Goal: Navigation & Orientation: Find specific page/section

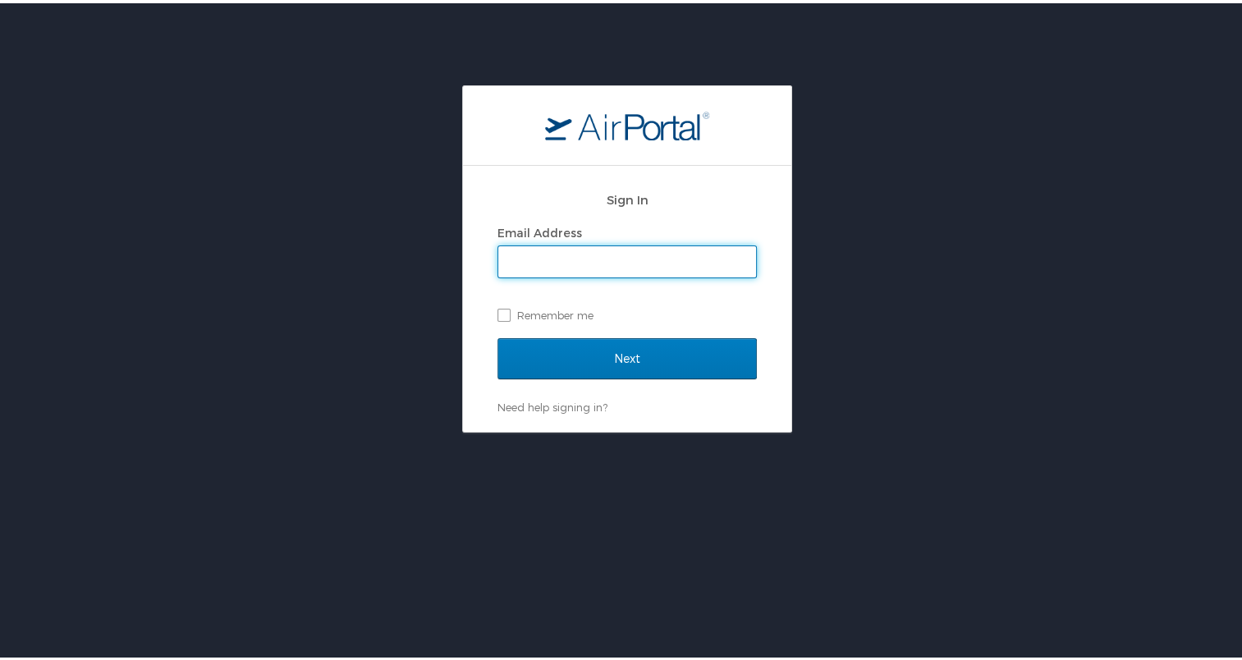
click at [739, 262] on keeper-lock "Open Keeper Popup" at bounding box center [741, 260] width 20 height 20
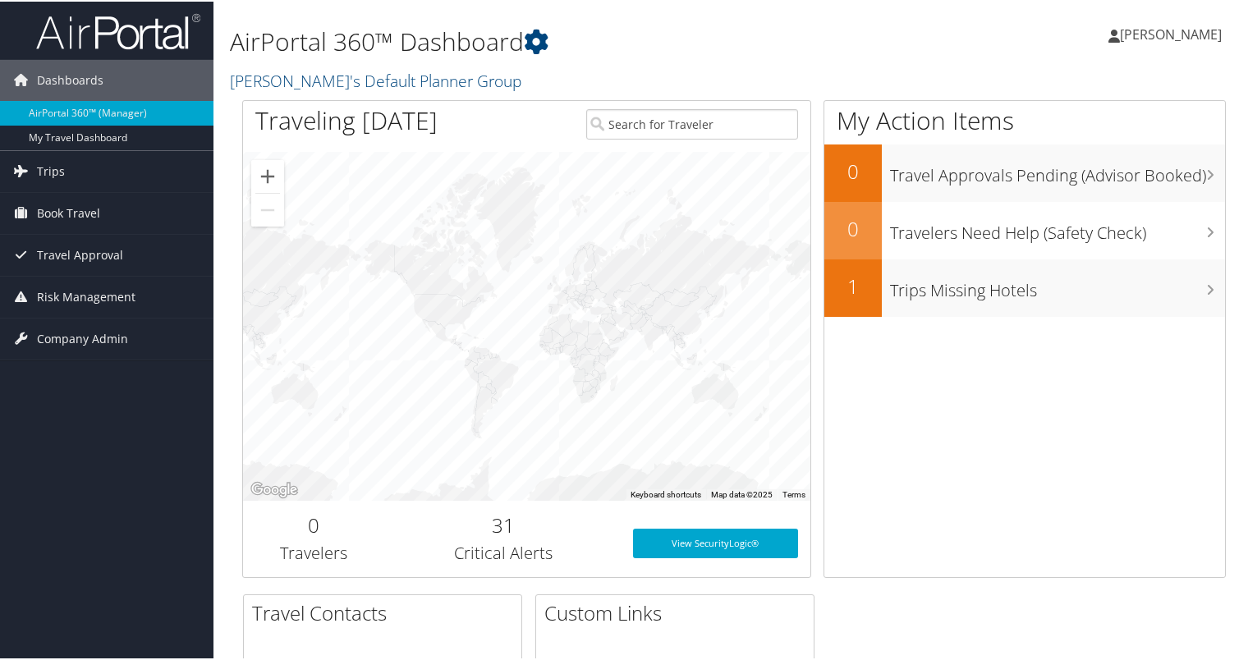
click at [1131, 34] on span "[PERSON_NAME]" at bounding box center [1171, 33] width 102 height 18
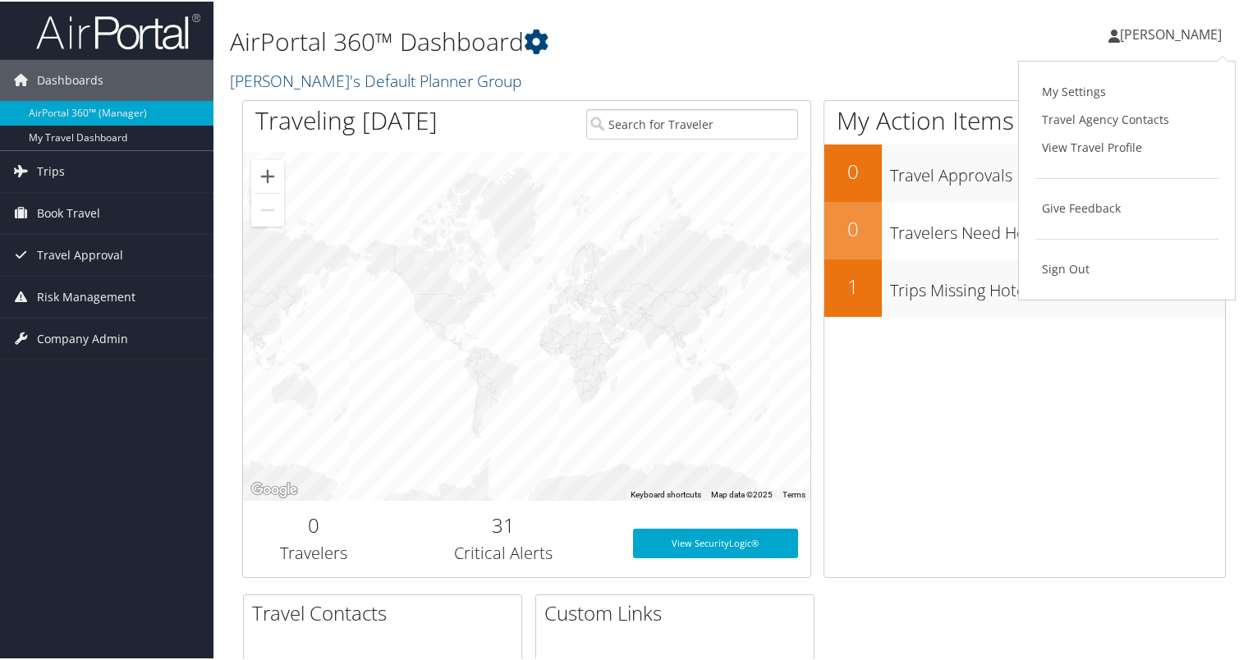
click at [1131, 34] on span "[PERSON_NAME]" at bounding box center [1171, 33] width 102 height 18
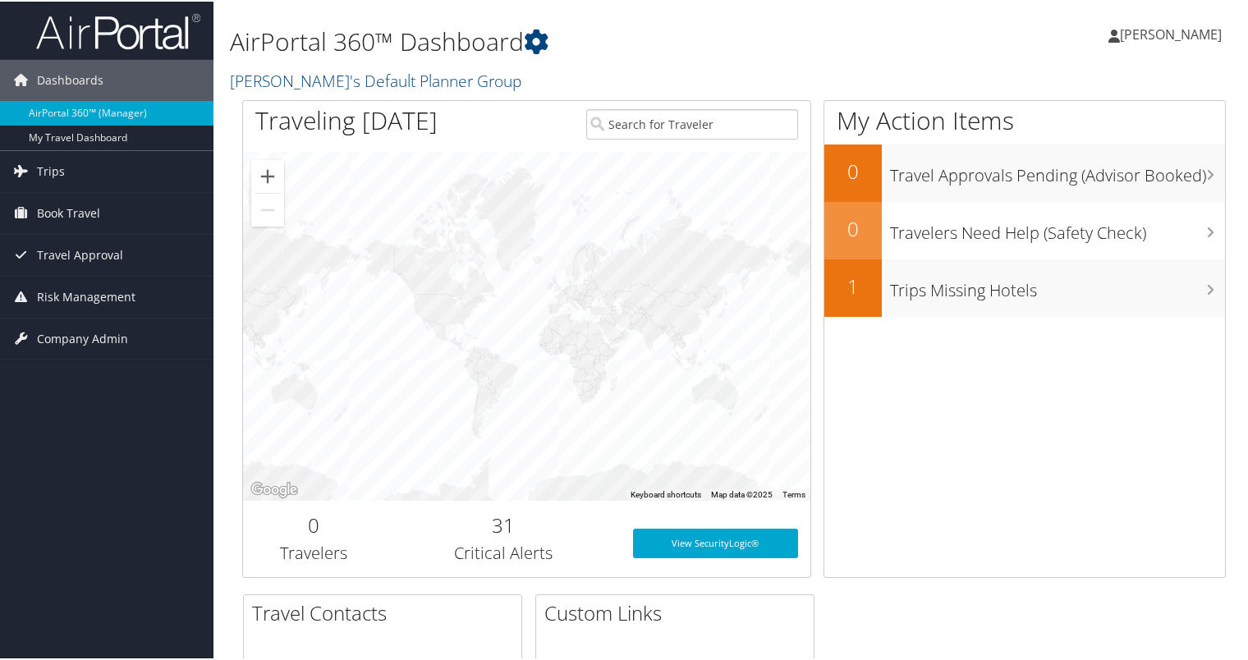
click at [1131, 34] on span "[PERSON_NAME]" at bounding box center [1171, 33] width 102 height 18
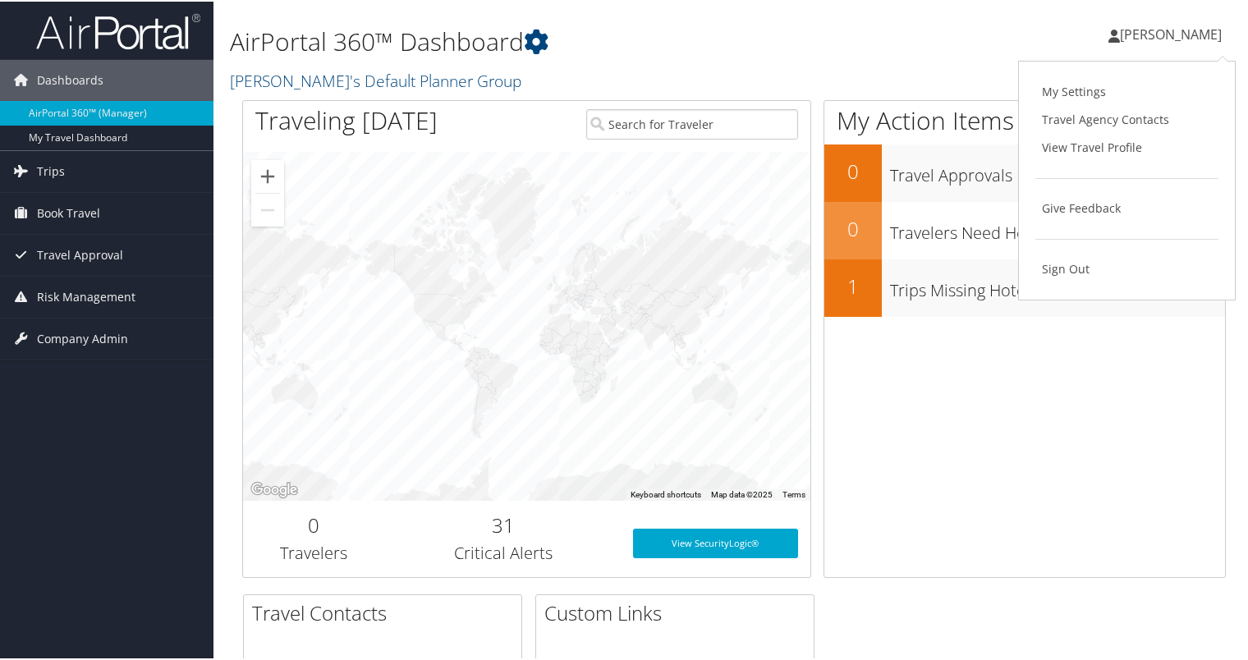
click at [977, 53] on div "Kali Pendleton Kali Pendleton My Settings Travel Agency Contacts View Travel Pr…" at bounding box center [1045, 39] width 418 height 63
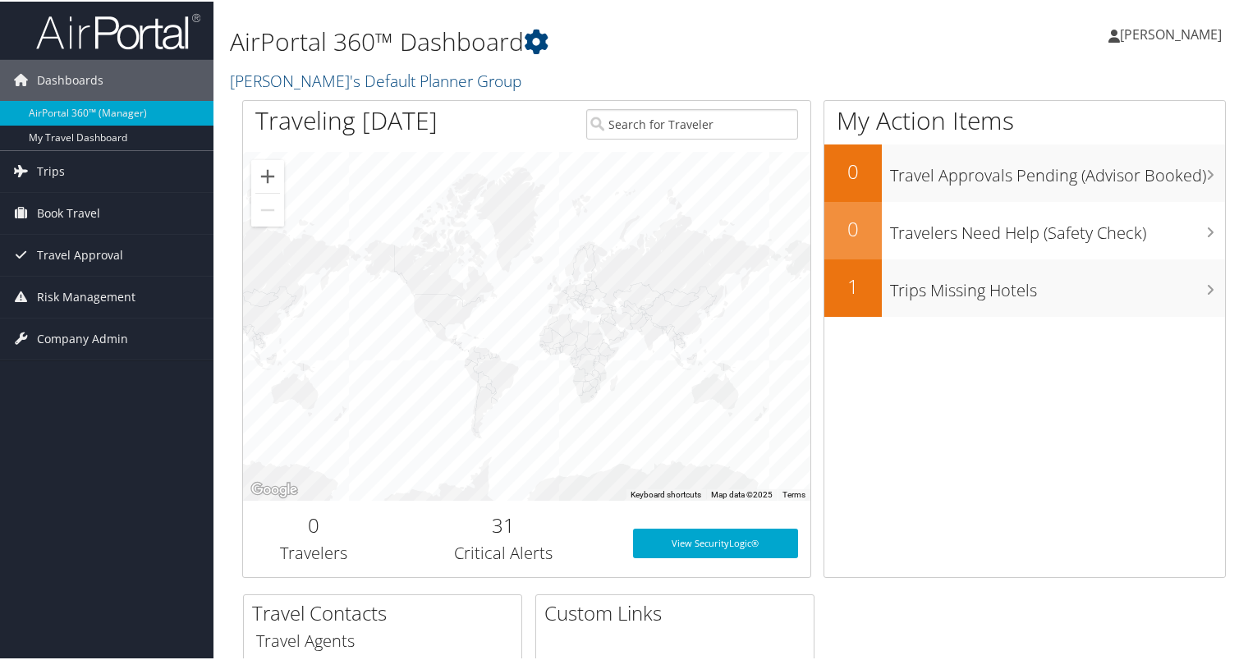
click at [1118, 37] on icon at bounding box center [1113, 34] width 11 height 13
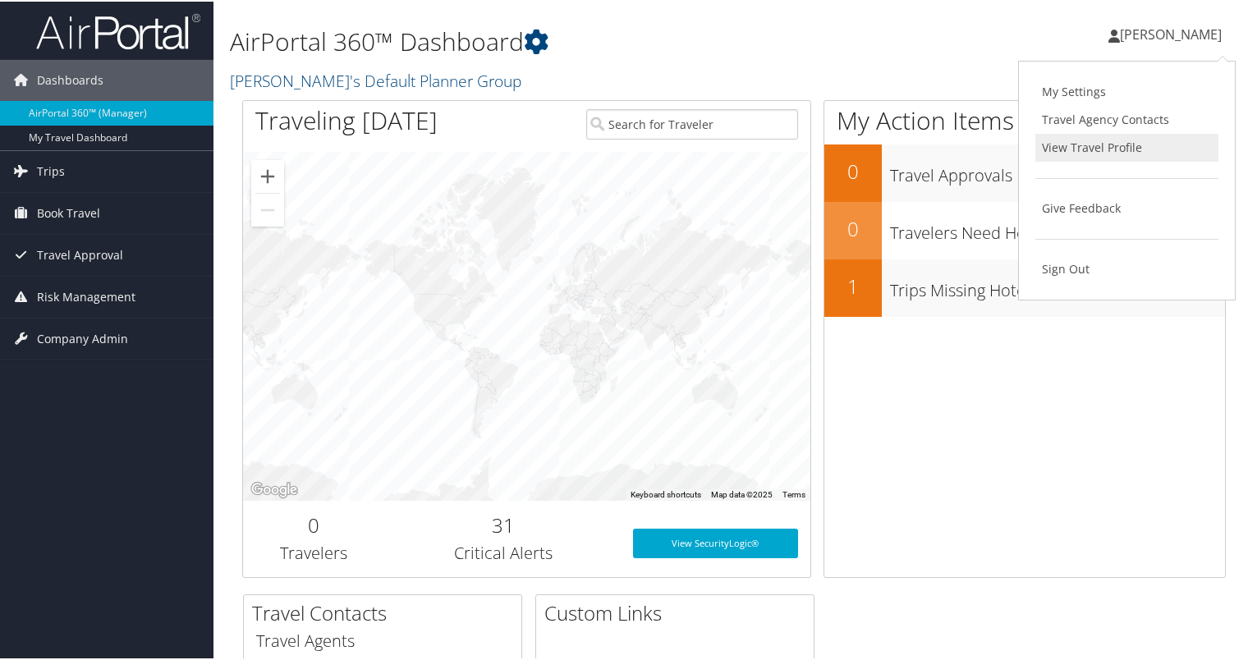
click at [1120, 151] on link "View Travel Profile" at bounding box center [1126, 146] width 183 height 28
